Goal: Find specific page/section: Find specific page/section

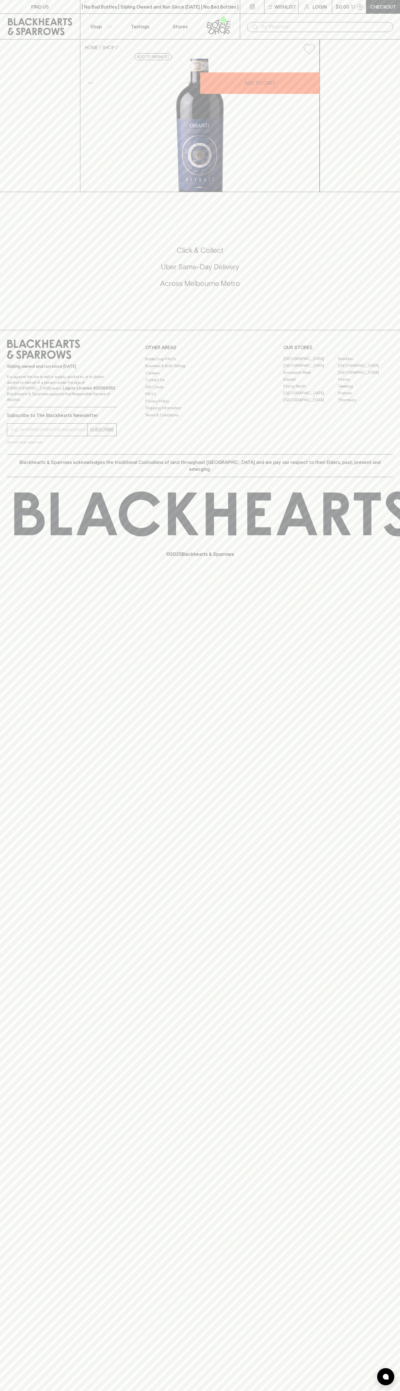
click at [351, 9] on icon "button" at bounding box center [353, 6] width 5 height 5
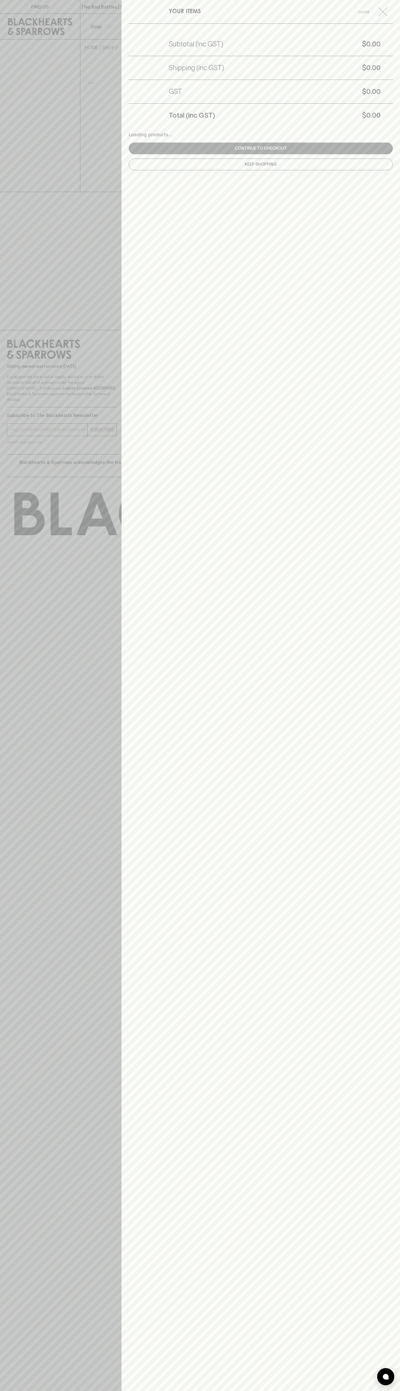
click at [374, 1321] on div "YOUR ITEMS Close Subtotal (inc GST) $0.00 Shipping (inc GST) $0.00 GST $0.00 To…" at bounding box center [261, 695] width 279 height 1391
click at [350, 1390] on html "FIND US | No Bad Bottles | Sibling Owned and Run Since 2006 | No Bad Bottles | …" at bounding box center [200, 695] width 400 height 1391
click at [13, 371] on div at bounding box center [200, 695] width 400 height 1391
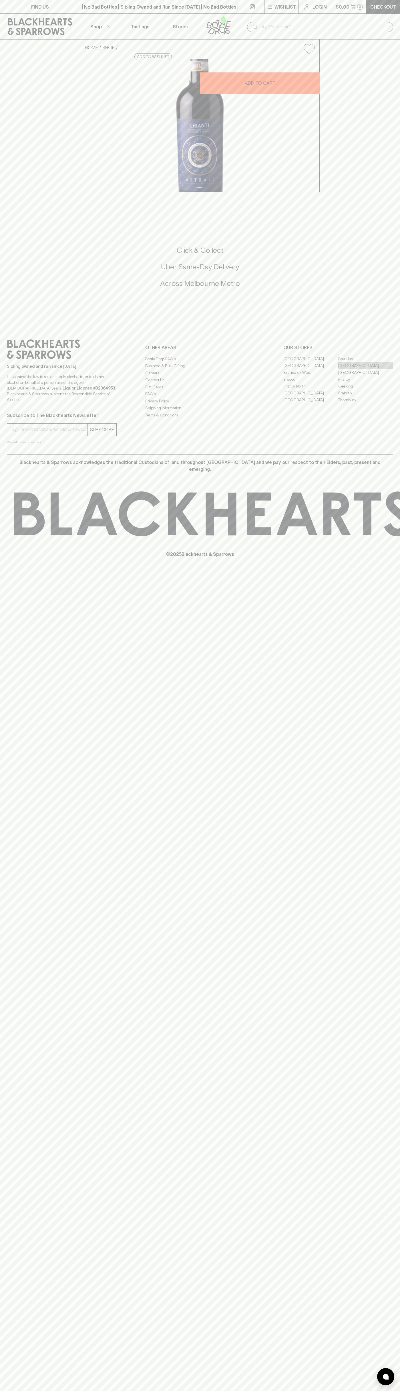
click at [366, 369] on link "[GEOGRAPHIC_DATA]" at bounding box center [366, 365] width 55 height 7
